Goal: Communication & Community: Answer question/provide support

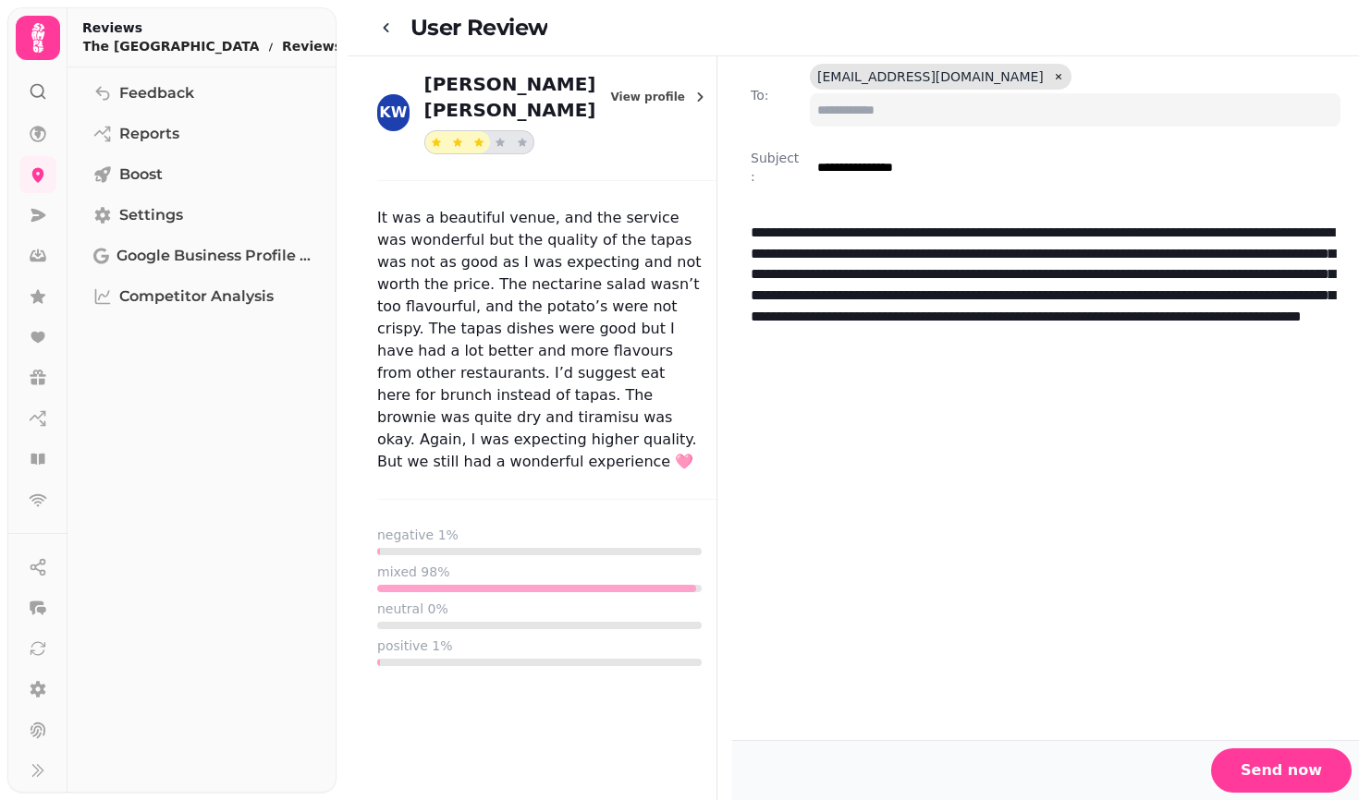
click at [470, 296] on p "It was a beautiful venue, and the service was wonderful but the quality of the …" at bounding box center [546, 340] width 339 height 266
click at [668, 91] on span "View profile" at bounding box center [648, 96] width 75 height 11
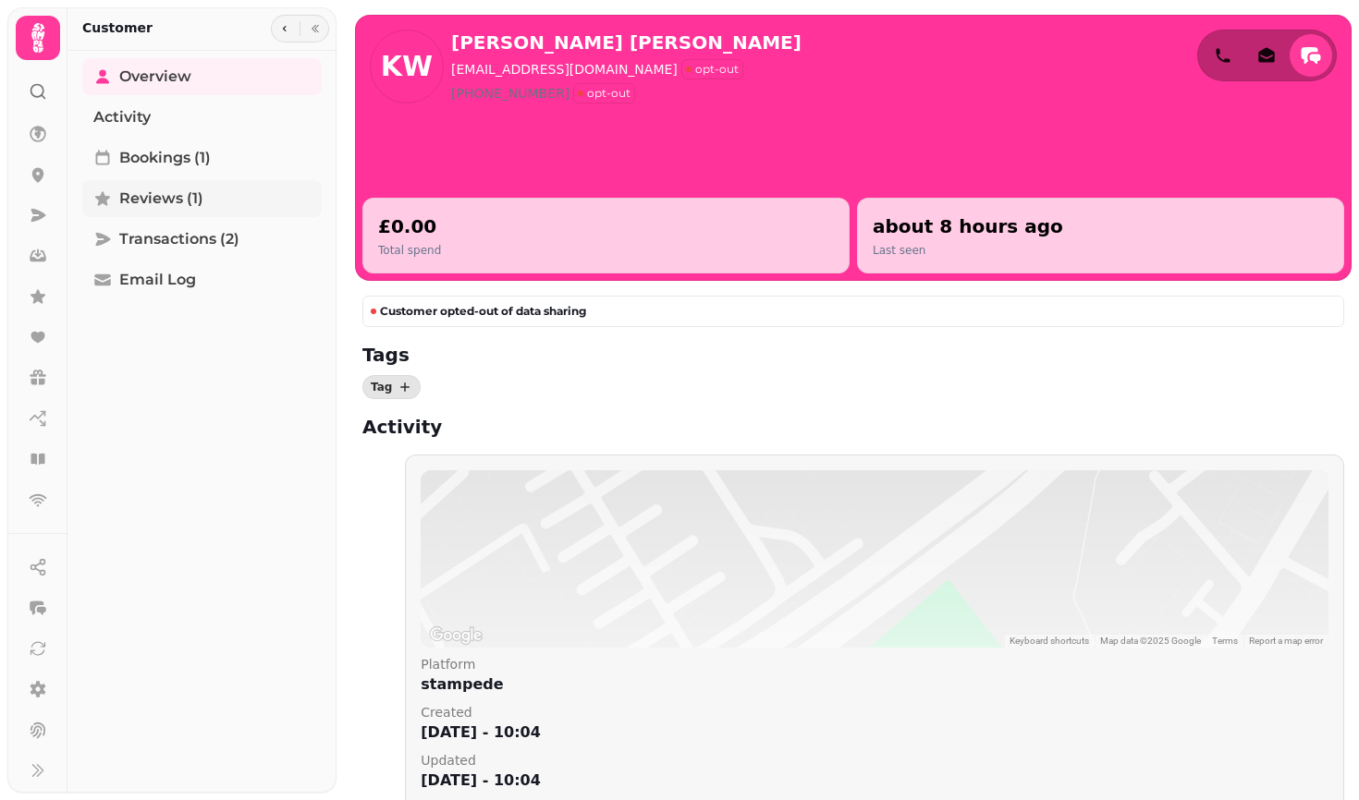
click at [154, 201] on span "Reviews (1)" at bounding box center [161, 199] width 84 height 22
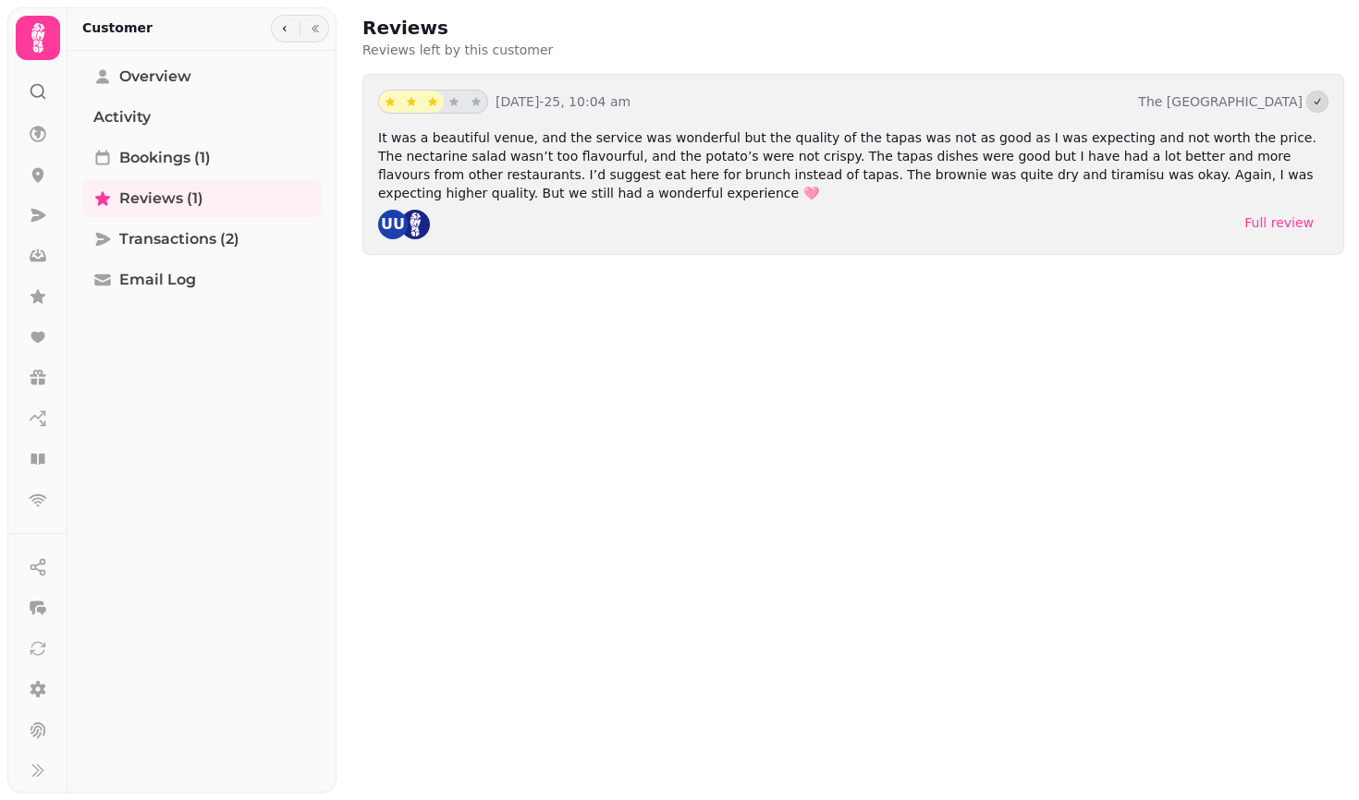
click at [1285, 223] on div "Full review" at bounding box center [1278, 222] width 69 height 18
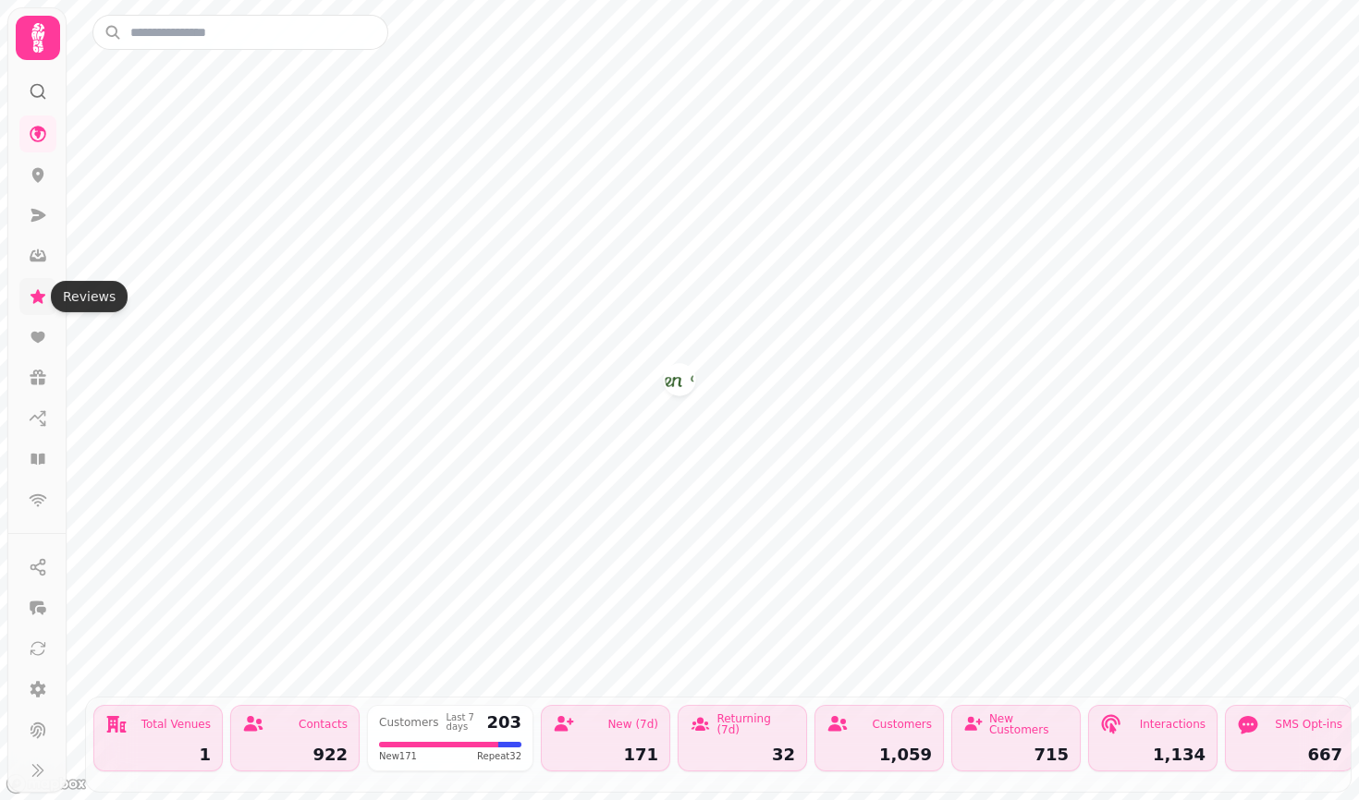
click at [37, 299] on icon at bounding box center [37, 296] width 15 height 14
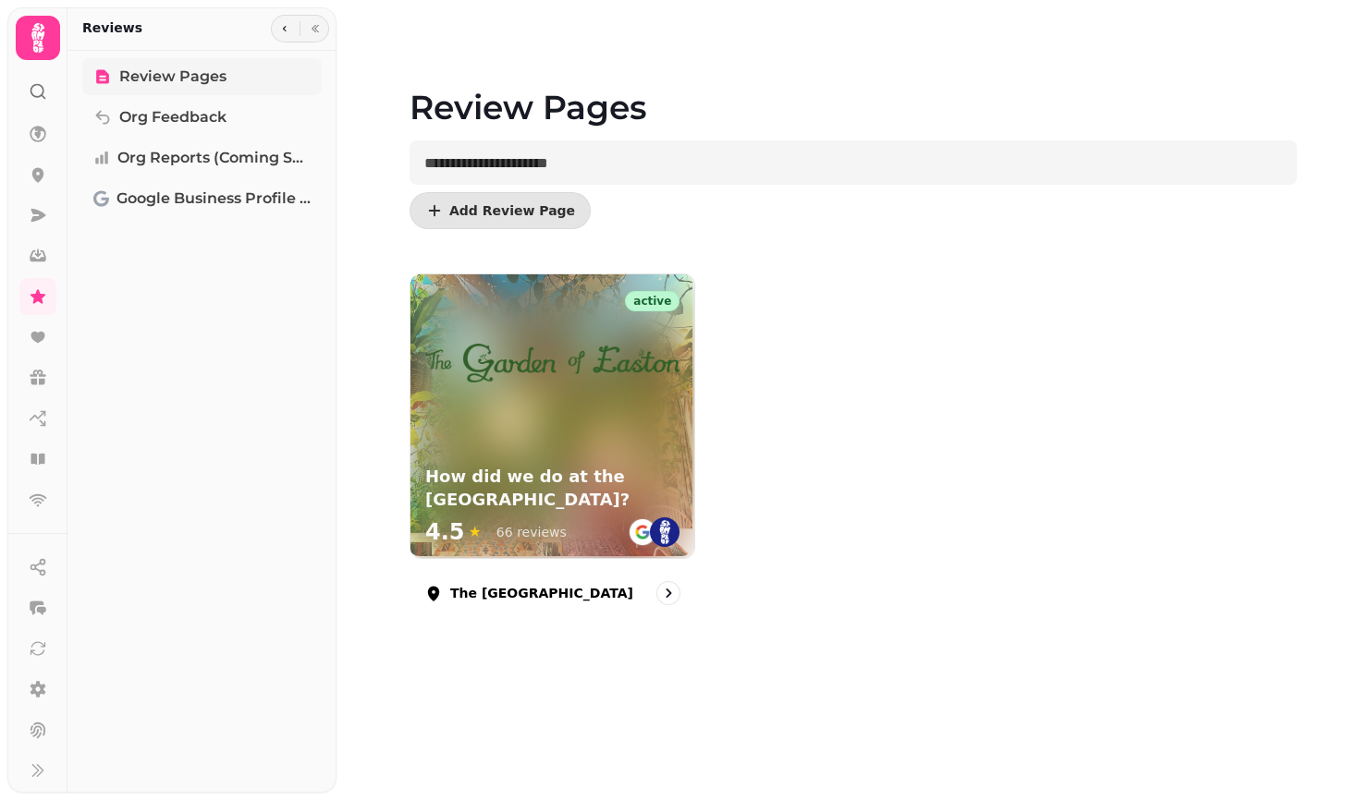
click at [166, 80] on span "Review Pages" at bounding box center [172, 77] width 107 height 22
click at [185, 78] on span "Review Pages" at bounding box center [172, 77] width 107 height 22
click at [40, 296] on icon at bounding box center [37, 296] width 15 height 14
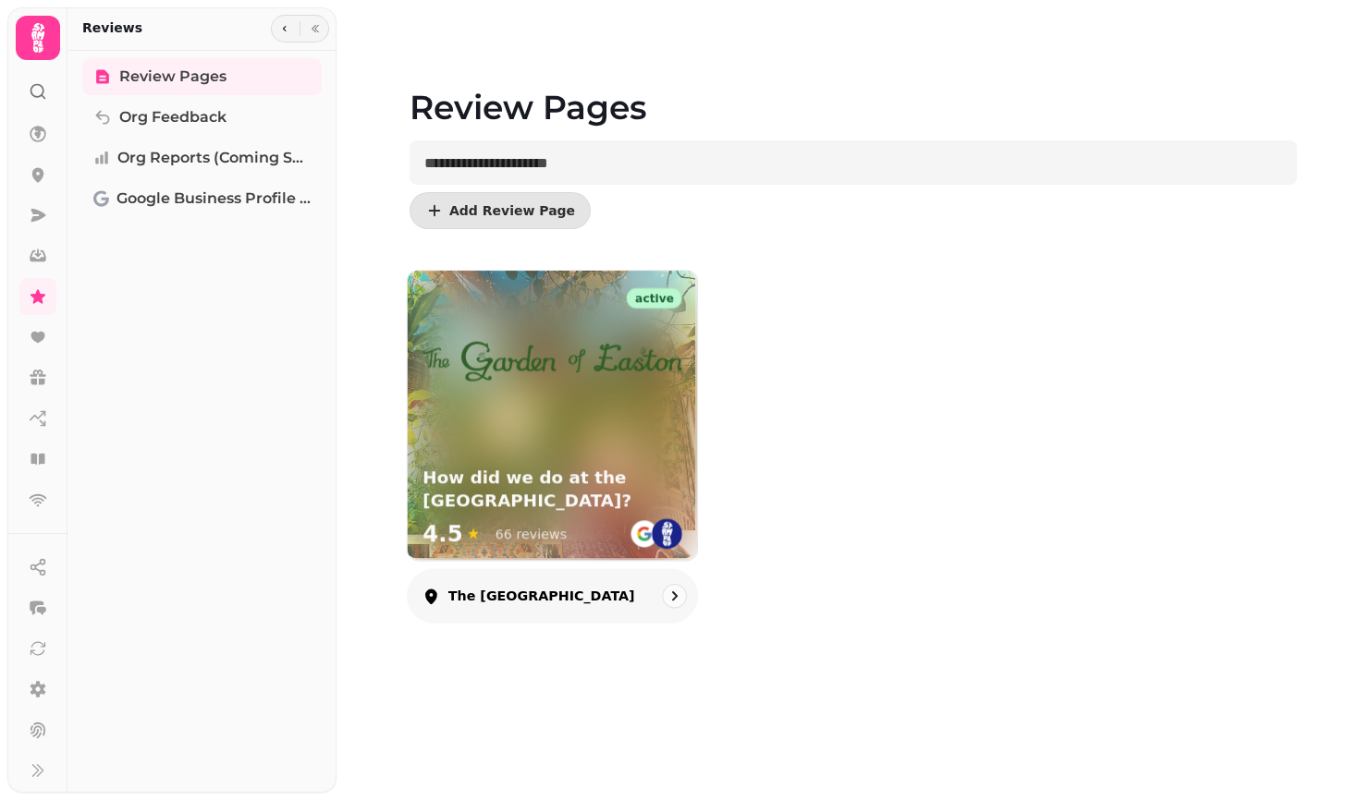
click at [518, 521] on div "4.5 ★ 66 reviews" at bounding box center [494, 534] width 144 height 30
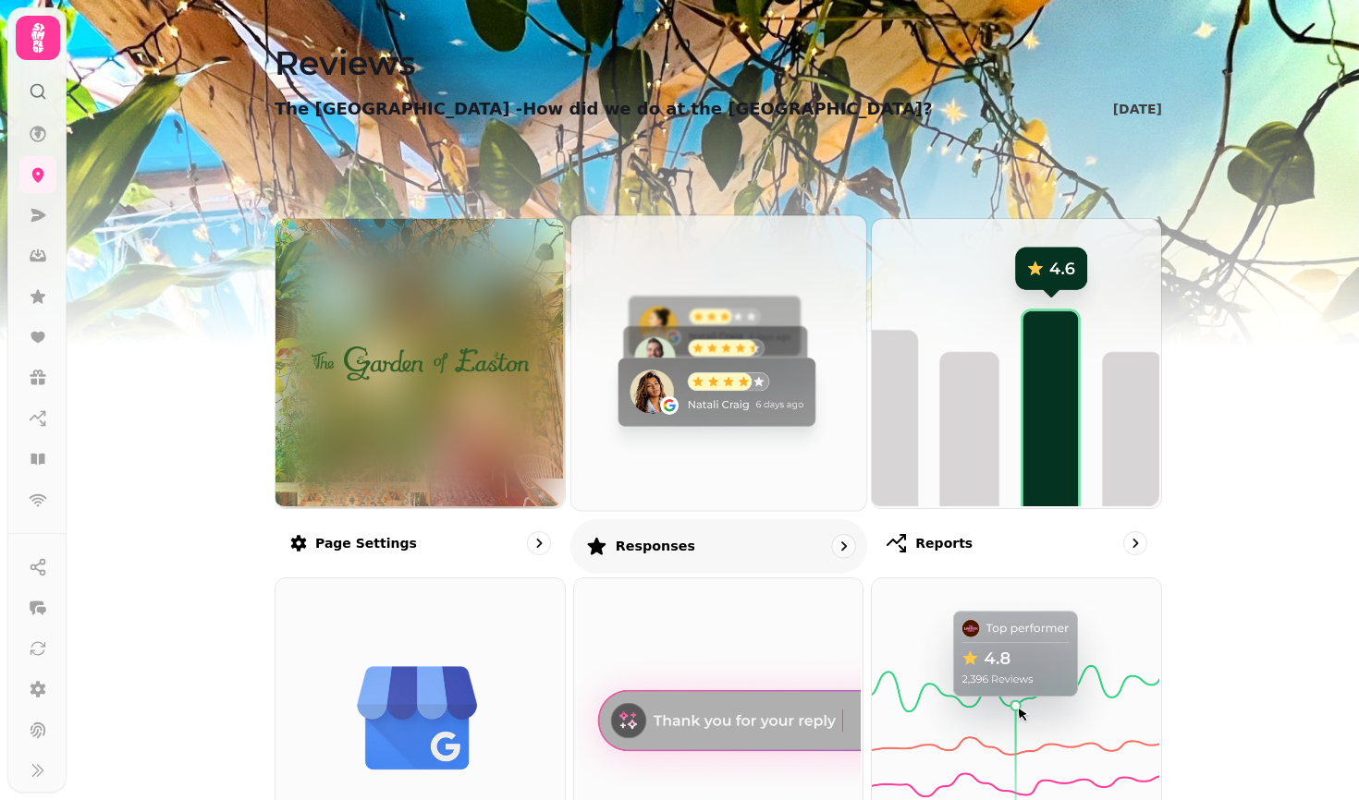
click at [713, 482] on img at bounding box center [715, 360] width 295 height 295
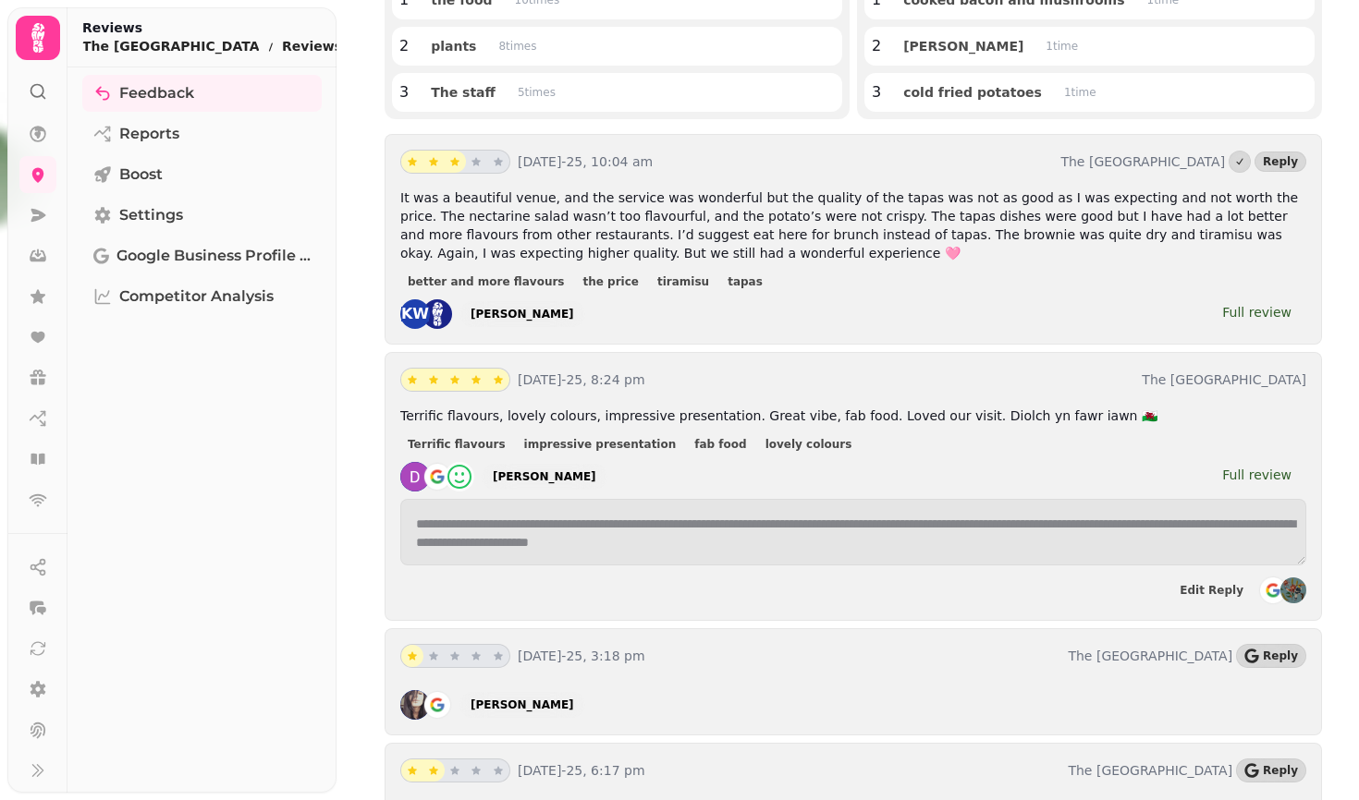
scroll to position [280, 0]
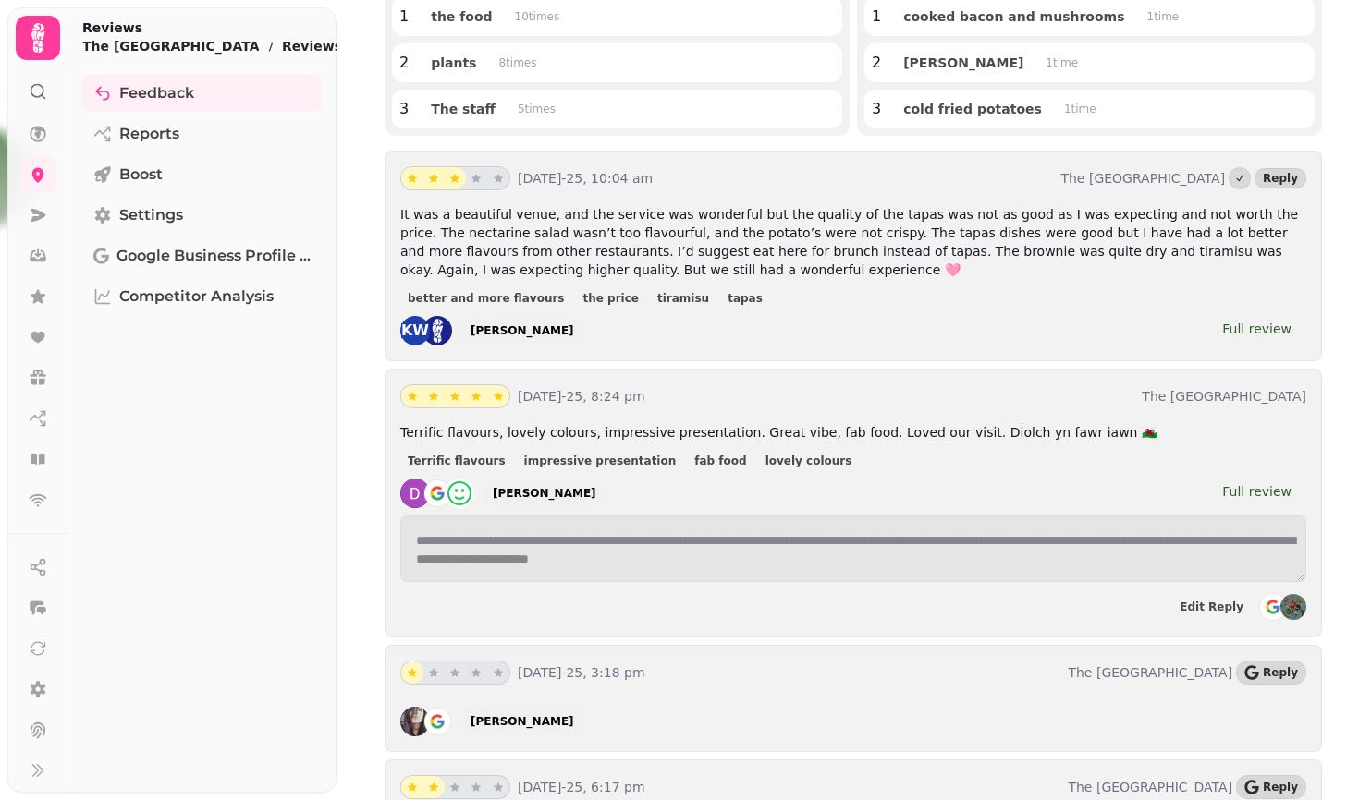
click at [1261, 330] on div "Full review" at bounding box center [1256, 329] width 69 height 18
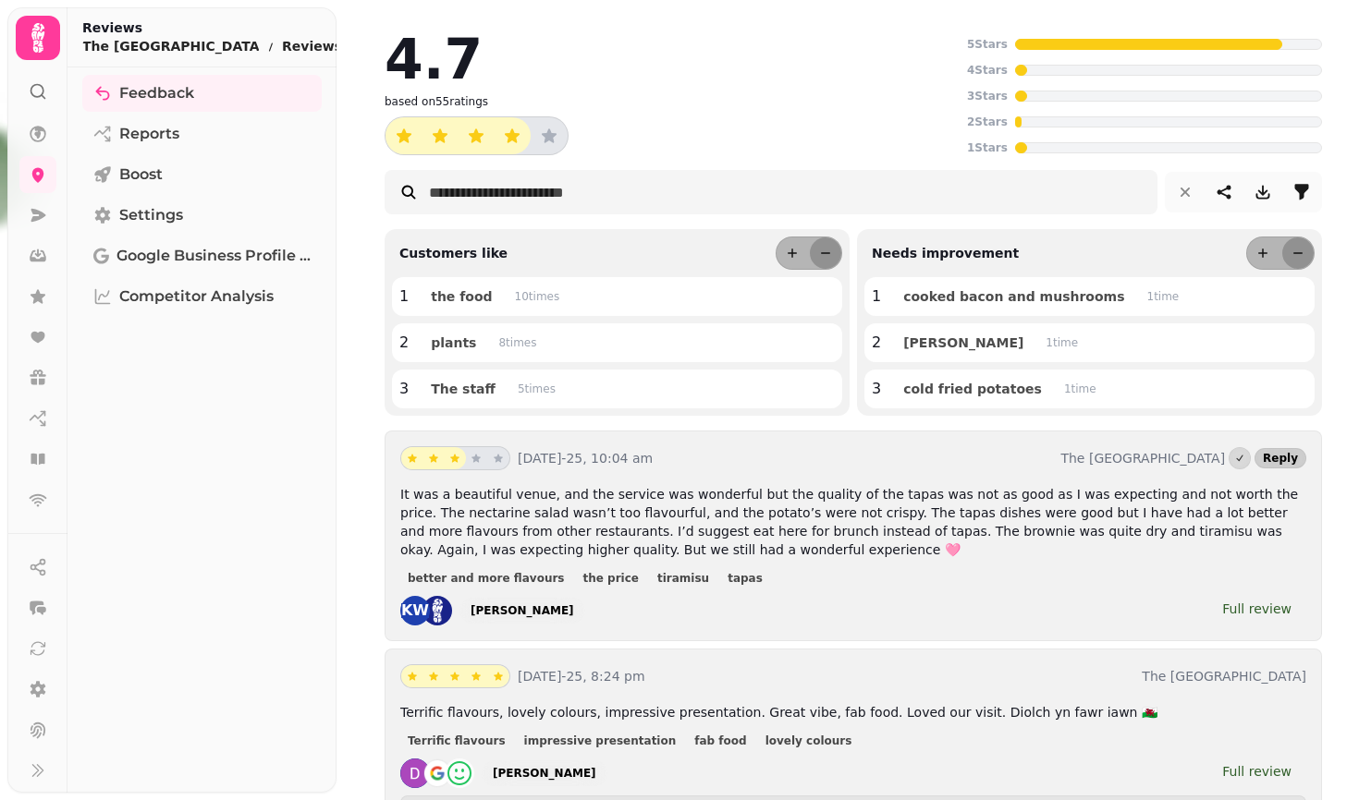
click at [1287, 461] on span "Reply" at bounding box center [1279, 458] width 35 height 11
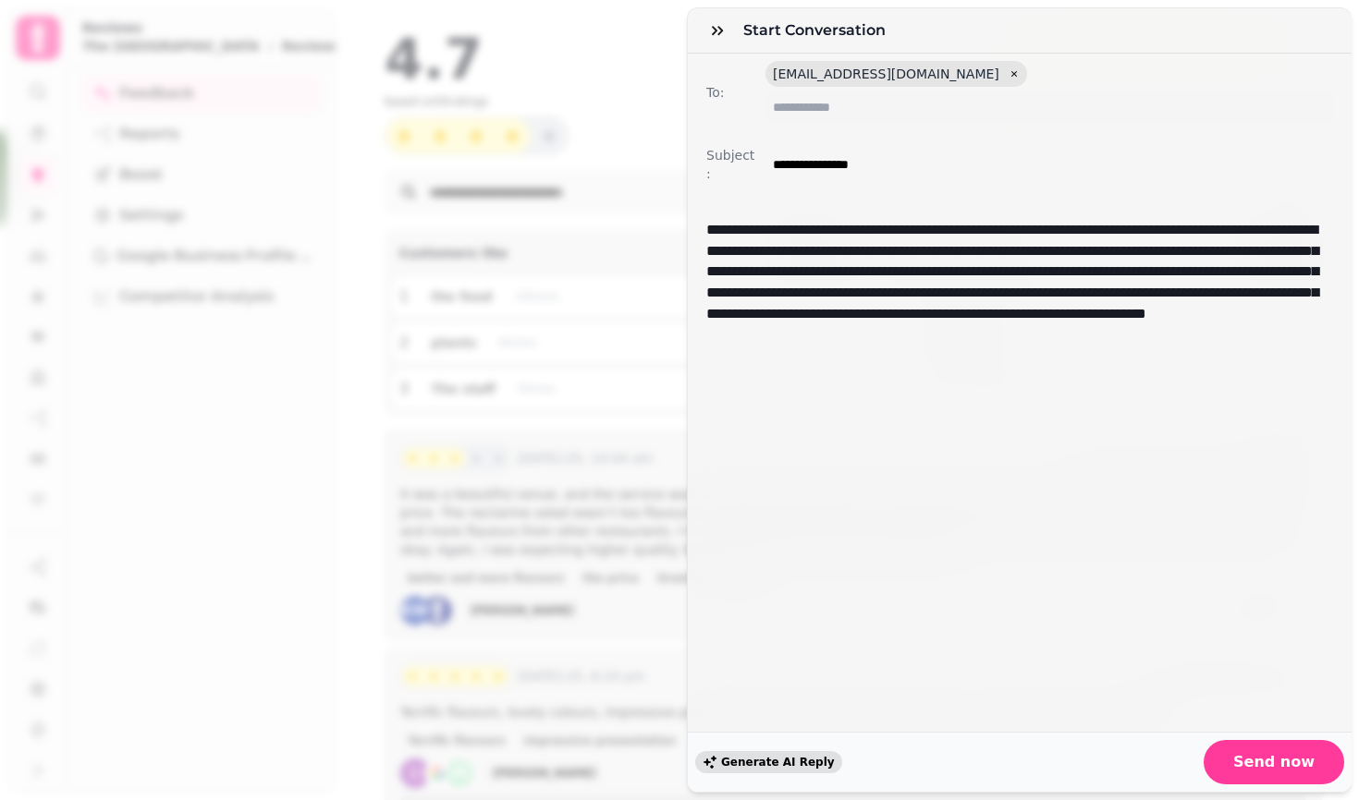
click at [766, 763] on span "Generate AI Reply" at bounding box center [778, 762] width 114 height 11
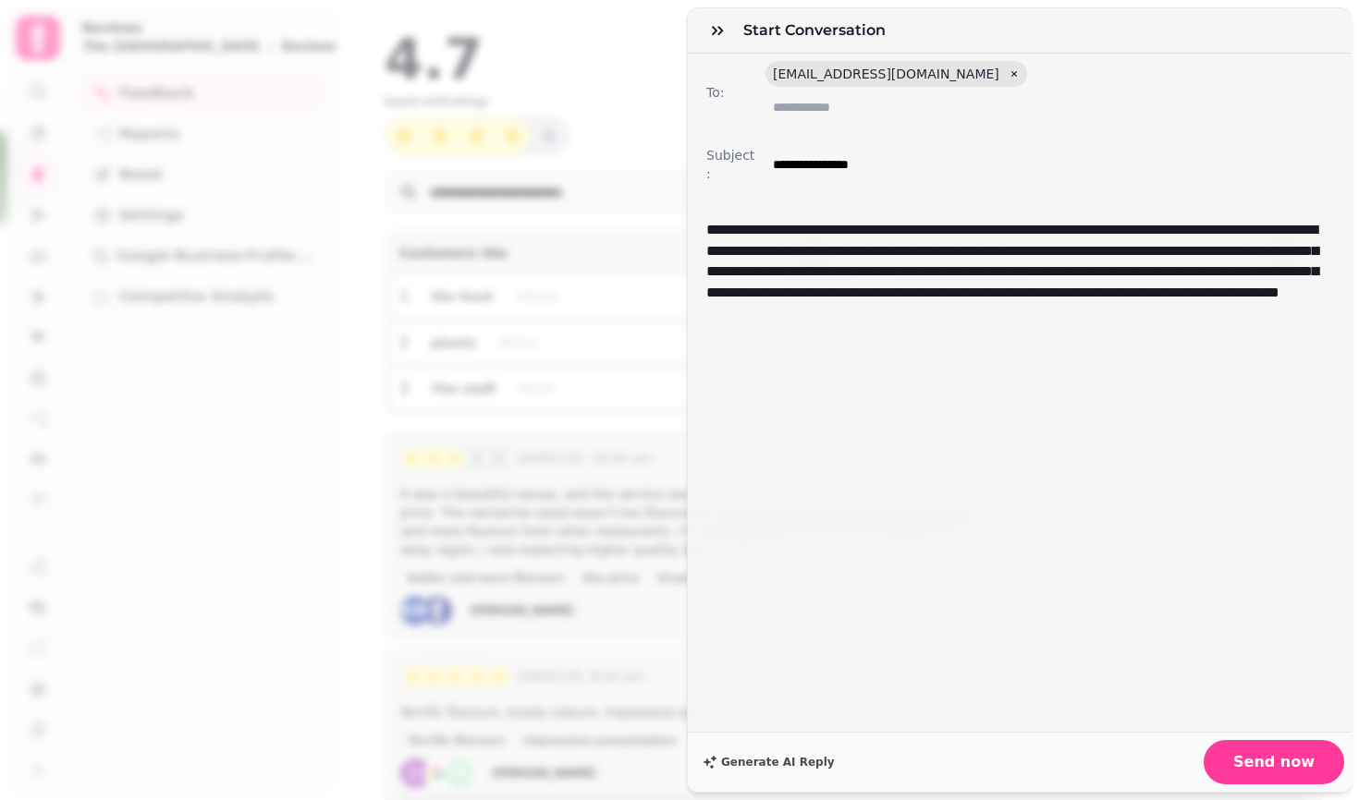
click at [911, 327] on p "**********" at bounding box center [1019, 281] width 627 height 122
click at [1267, 762] on span "Send now" at bounding box center [1273, 762] width 81 height 15
